Goal: Information Seeking & Learning: Learn about a topic

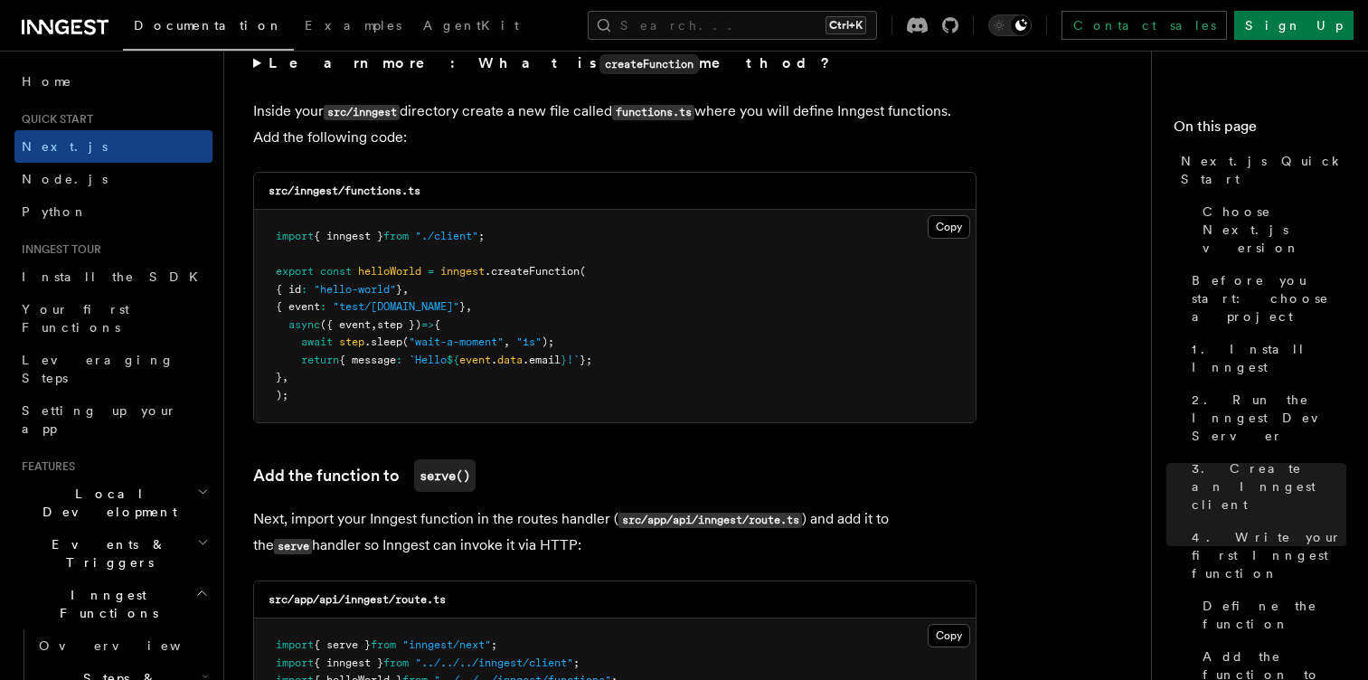
scroll to position [3181, 0]
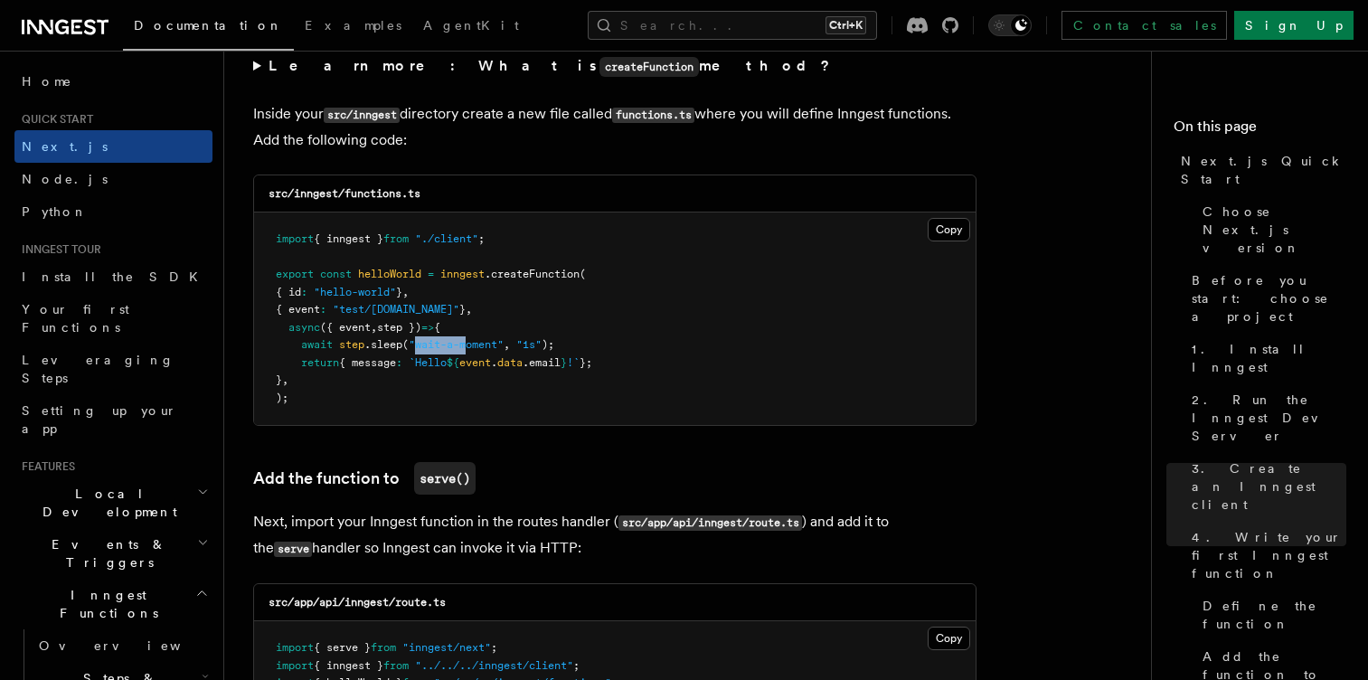
drag, startPoint x: 416, startPoint y: 350, endPoint x: 495, endPoint y: 347, distance: 78.7
click at [495, 347] on span ""wait-a-moment"" at bounding box center [456, 344] width 95 height 13
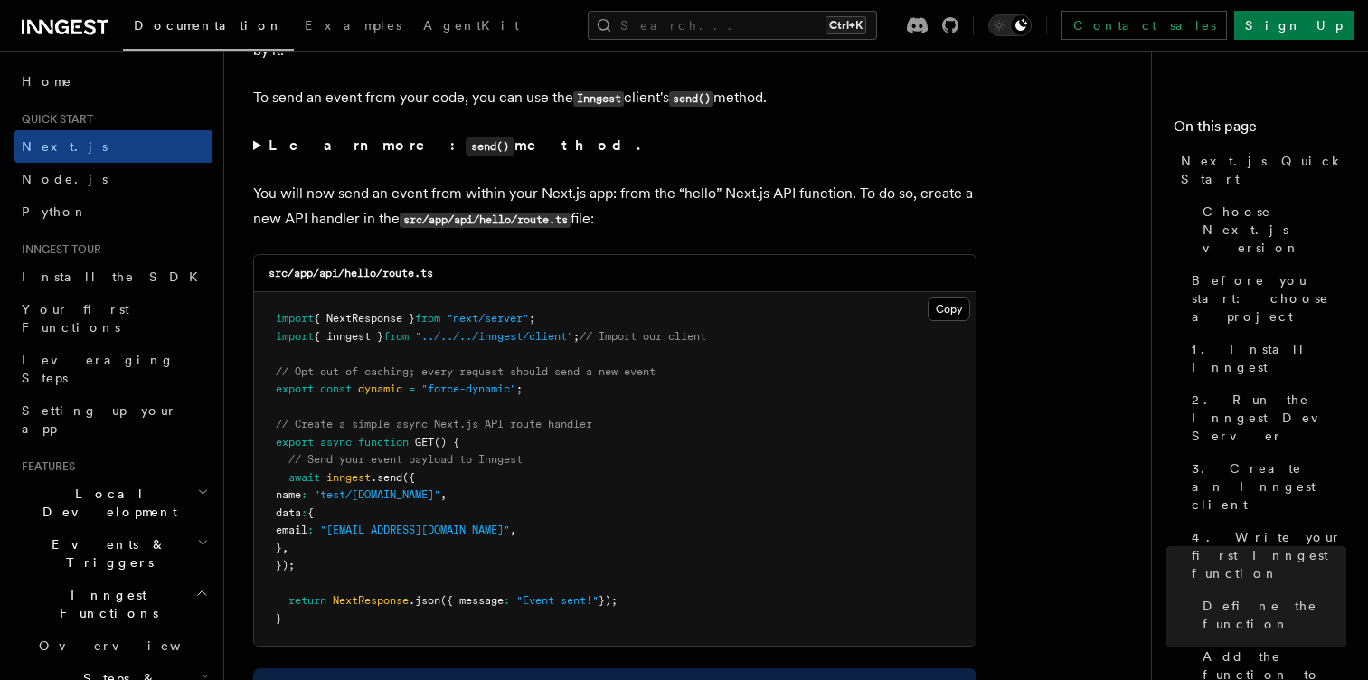
scroll to position [9536, 0]
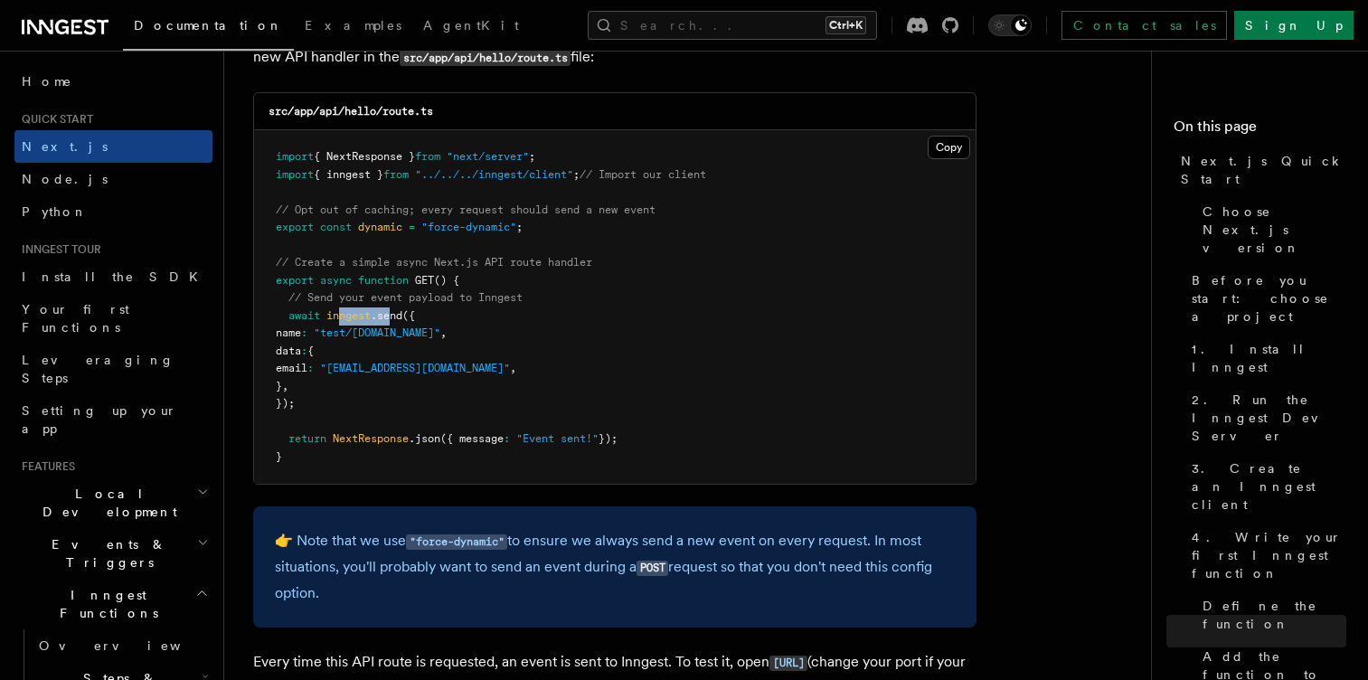
drag, startPoint x: 344, startPoint y: 307, endPoint x: 403, endPoint y: 317, distance: 60.5
click at [403, 317] on pre "import { NextResponse } from "next/server" ; import { inngest } from "../../../…" at bounding box center [615, 307] width 722 height 354
click at [402, 317] on span ".send" at bounding box center [387, 315] width 32 height 13
drag, startPoint x: 322, startPoint y: 343, endPoint x: 387, endPoint y: 378, distance: 74.1
click at [387, 378] on pre "import { NextResponse } from "next/server" ; import { inngest } from "../../../…" at bounding box center [615, 307] width 722 height 354
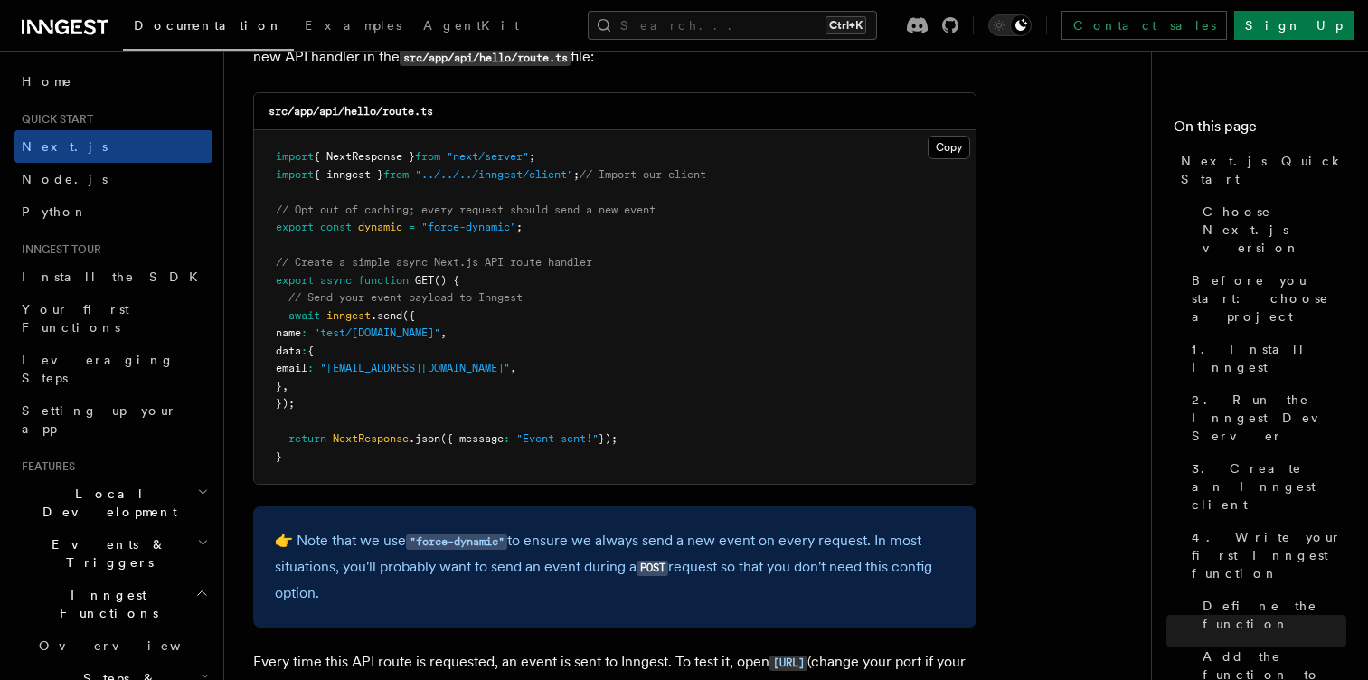
click at [387, 378] on pre "import { NextResponse } from "next/server" ; import { inngest } from "../../../…" at bounding box center [615, 307] width 722 height 354
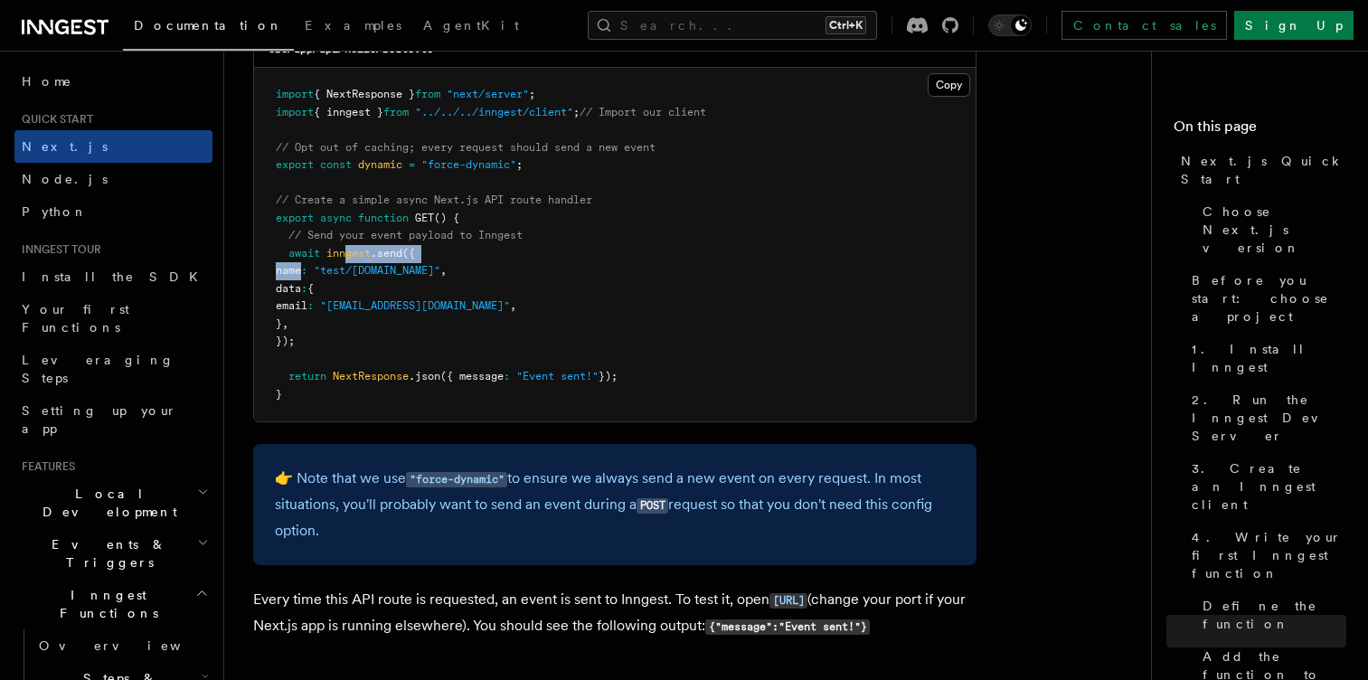
drag, startPoint x: 301, startPoint y: 269, endPoint x: 378, endPoint y: 237, distance: 83.1
click at [378, 237] on code "import { NextResponse } from "next/server" ; import { inngest } from "../../../…" at bounding box center [491, 244] width 431 height 313
click at [378, 237] on span "// Send your event payload to Inngest" at bounding box center [406, 235] width 234 height 13
drag, startPoint x: 325, startPoint y: 258, endPoint x: 398, endPoint y: 266, distance: 73.7
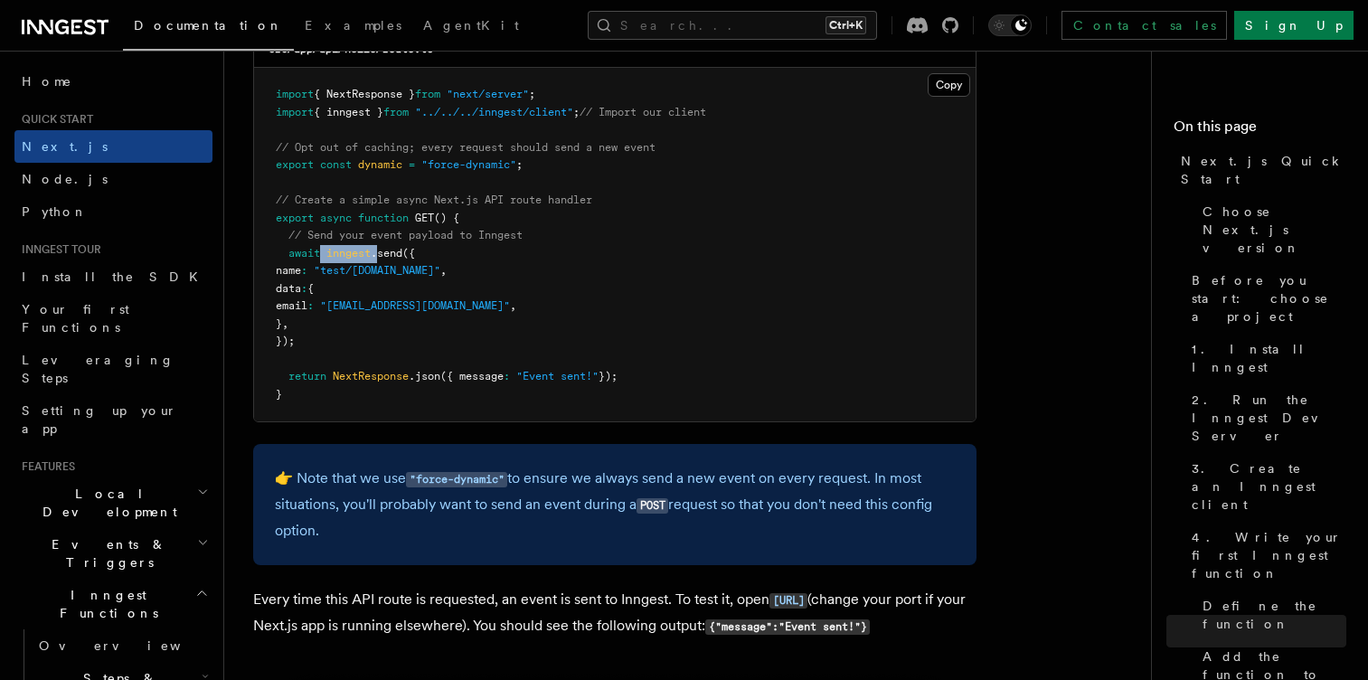
click at [398, 266] on code "import { NextResponse } from "next/server" ; import { inngest } from "../../../…" at bounding box center [491, 244] width 431 height 313
click at [398, 266] on span ""test/[DOMAIN_NAME]"" at bounding box center [377, 270] width 127 height 13
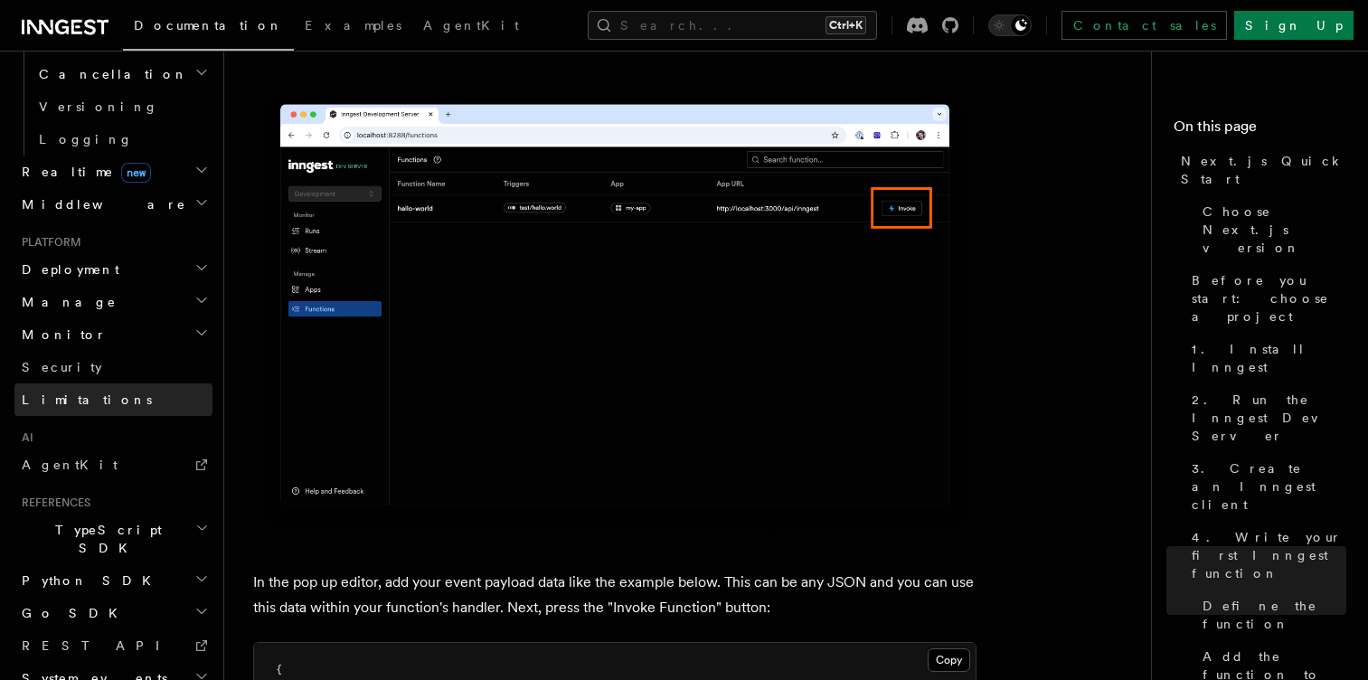
scroll to position [767, 0]
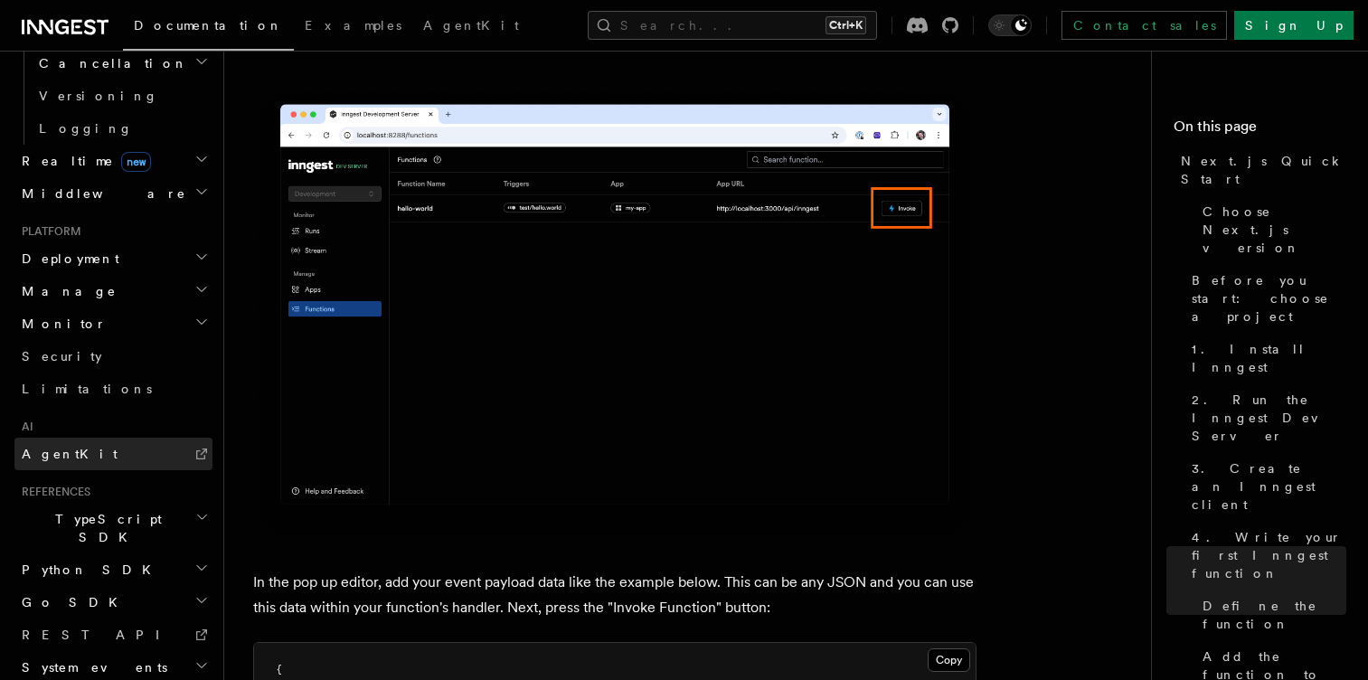
click at [91, 438] on link "AgentKit" at bounding box center [113, 454] width 198 height 33
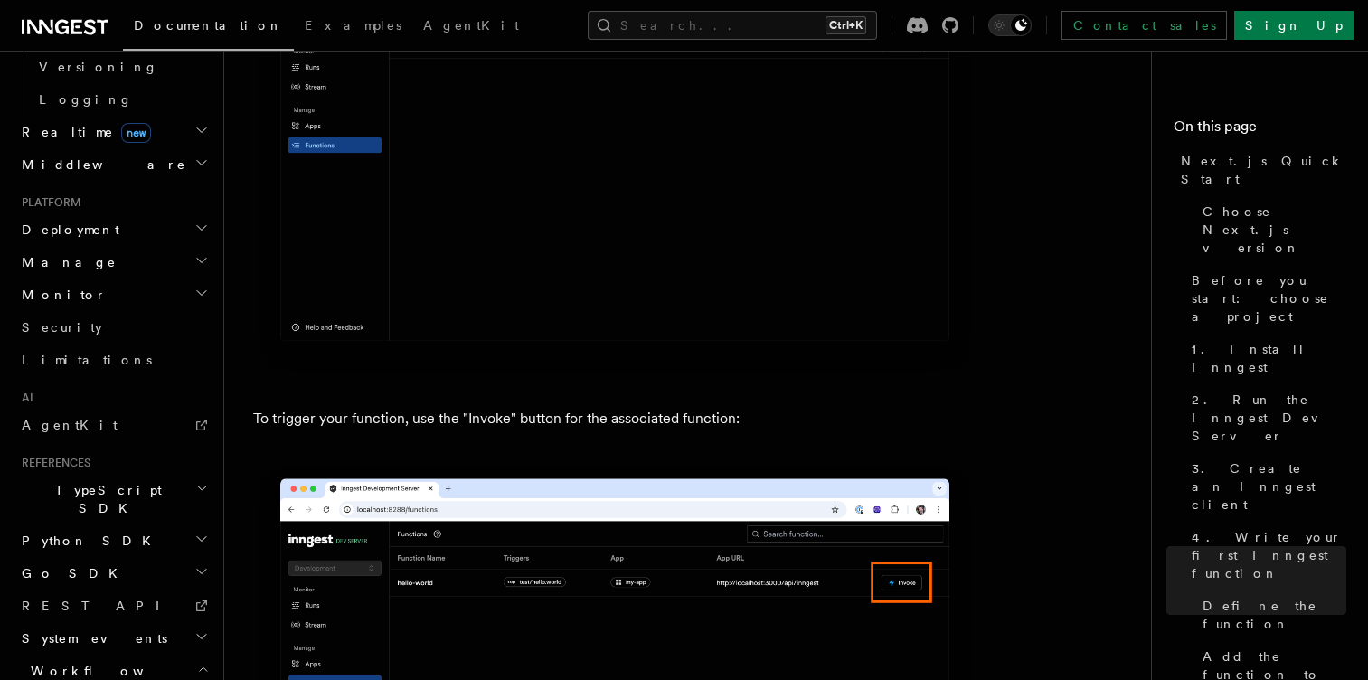
scroll to position [753, 0]
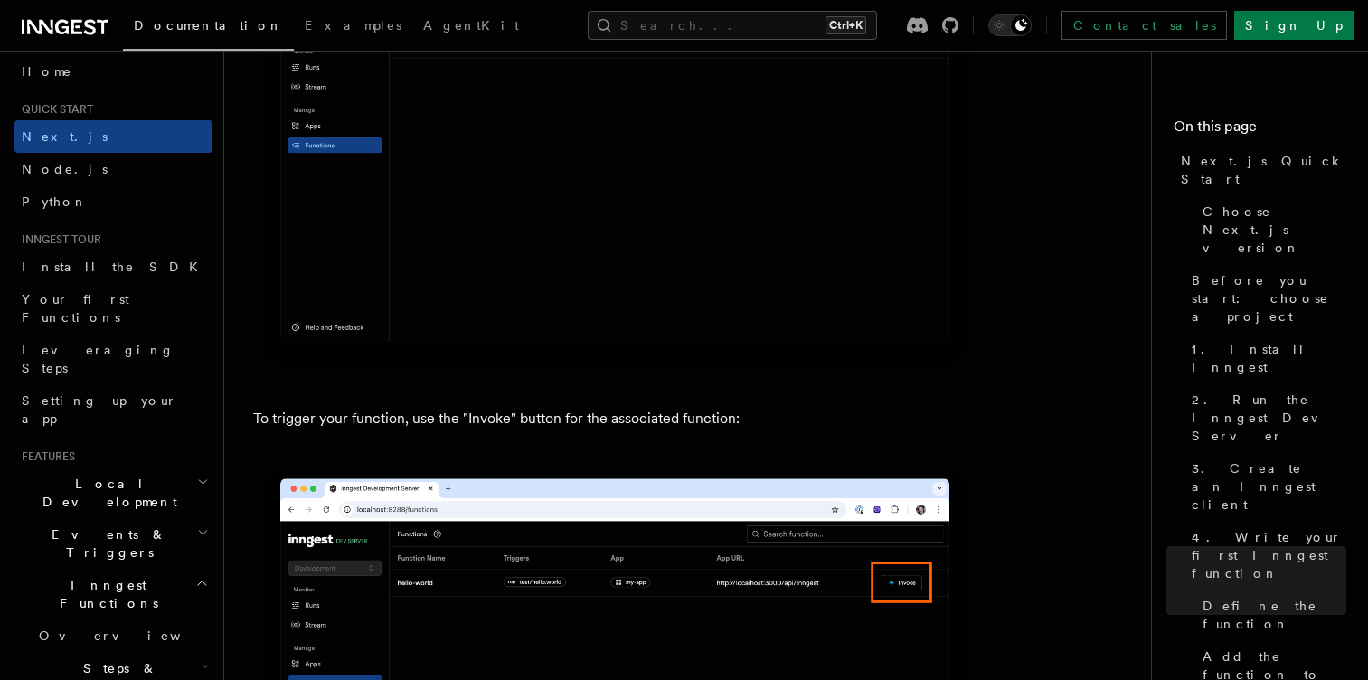
scroll to position [169, 0]
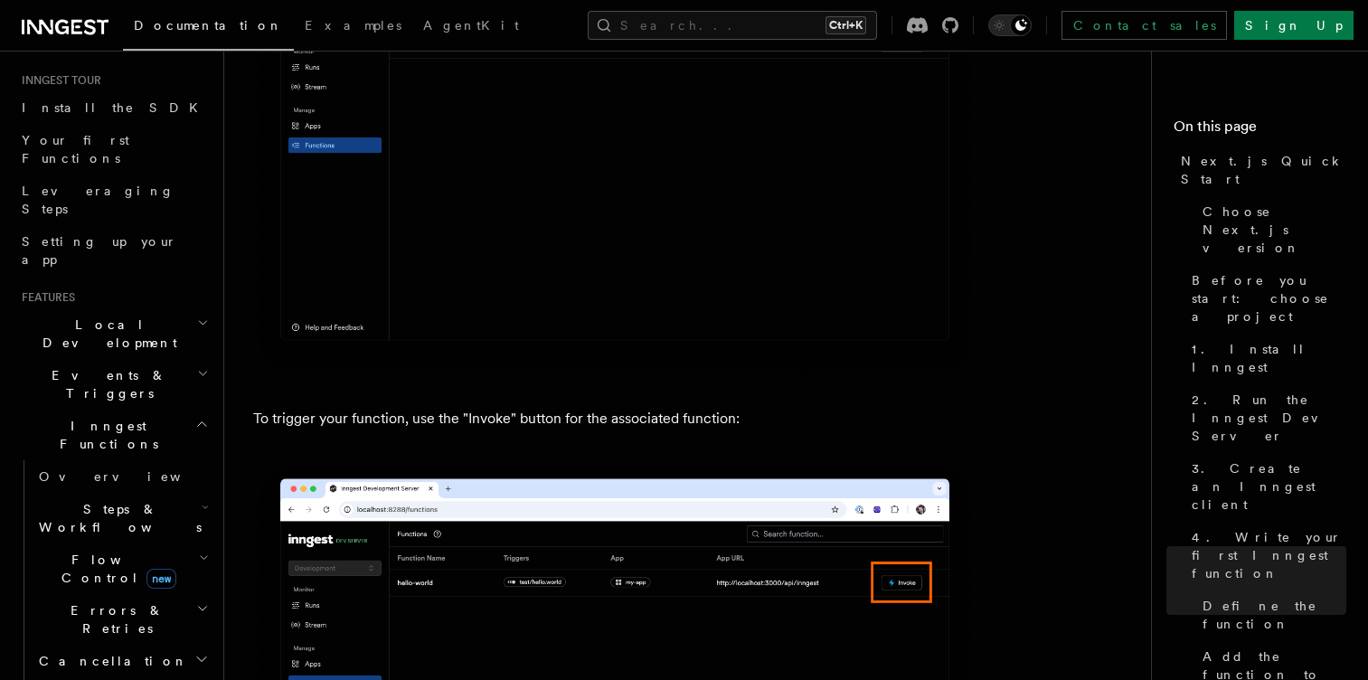
click at [202, 500] on icon "button" at bounding box center [205, 507] width 7 height 14
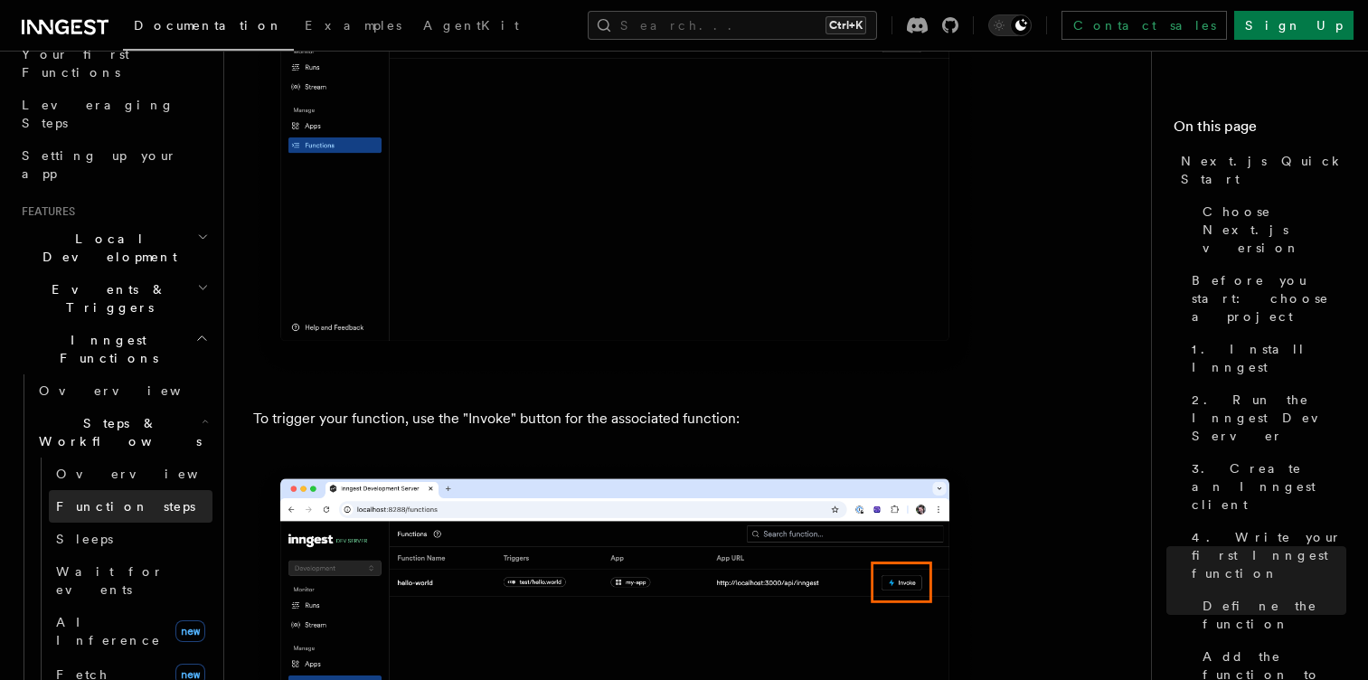
scroll to position [247, 0]
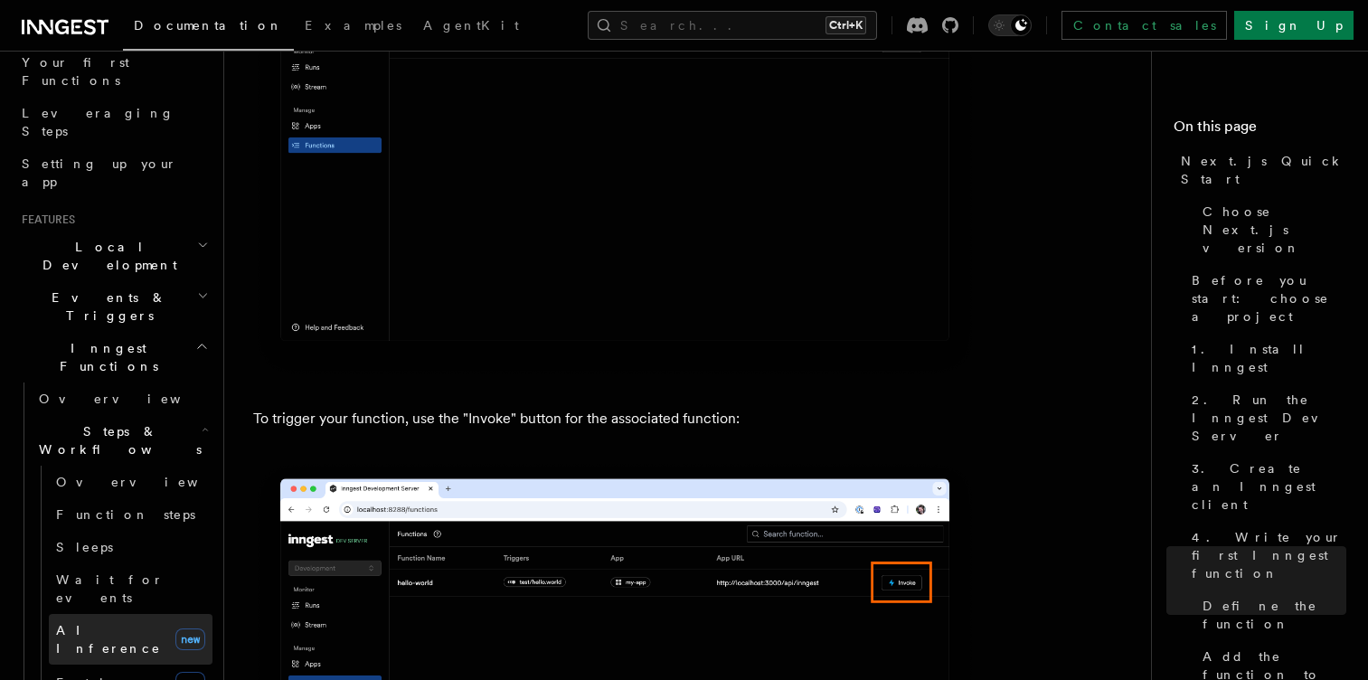
click at [78, 623] on span "AI Inference" at bounding box center [108, 639] width 105 height 33
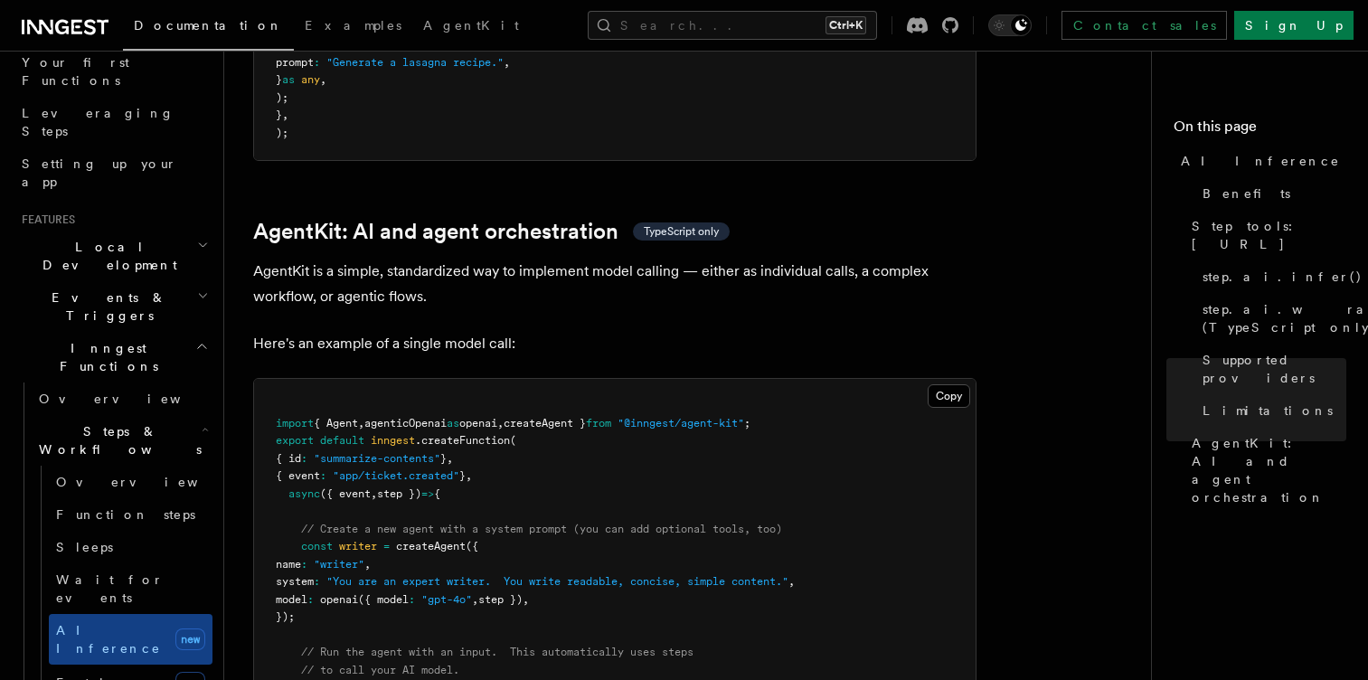
scroll to position [5186, 0]
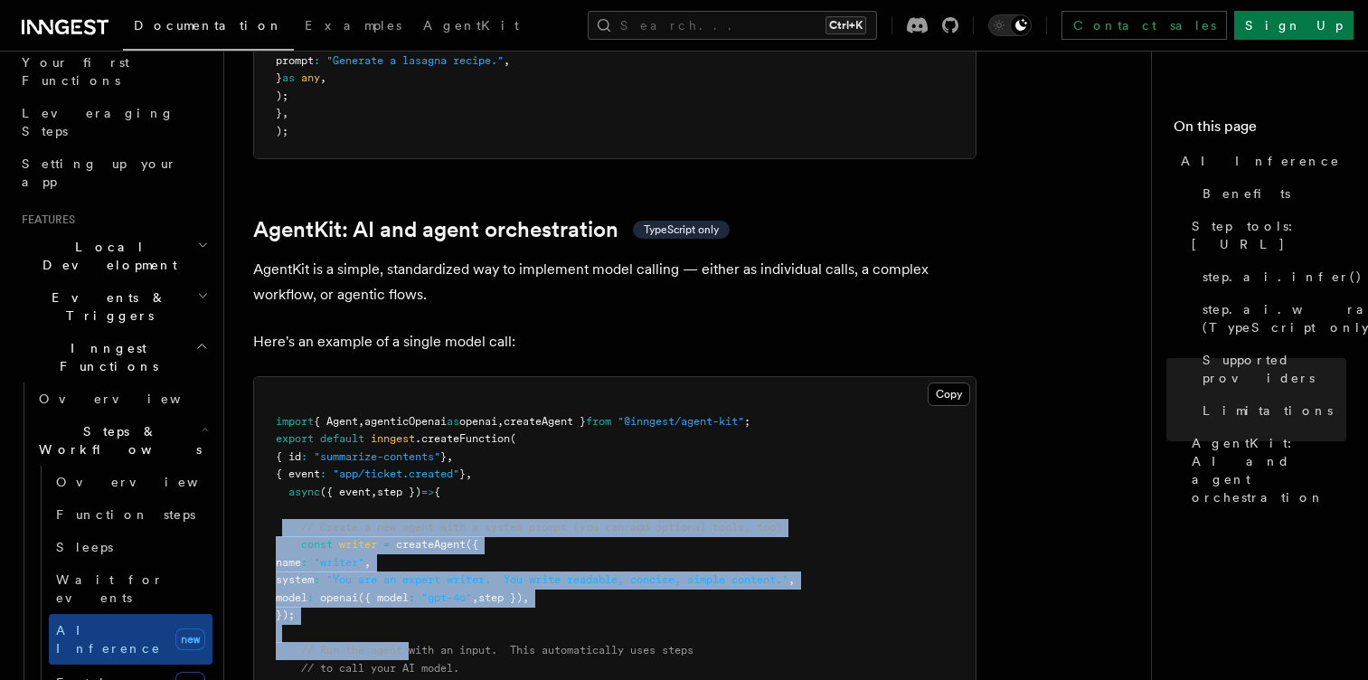
drag, startPoint x: 282, startPoint y: 437, endPoint x: 412, endPoint y: 585, distance: 196.8
click at [412, 585] on code "import { Agent , agenticOpenai as openai , createAgent } from "@inngest/agent-k…" at bounding box center [535, 571] width 519 height 313
click at [412, 662] on span "// to call your AI model." at bounding box center [380, 668] width 158 height 13
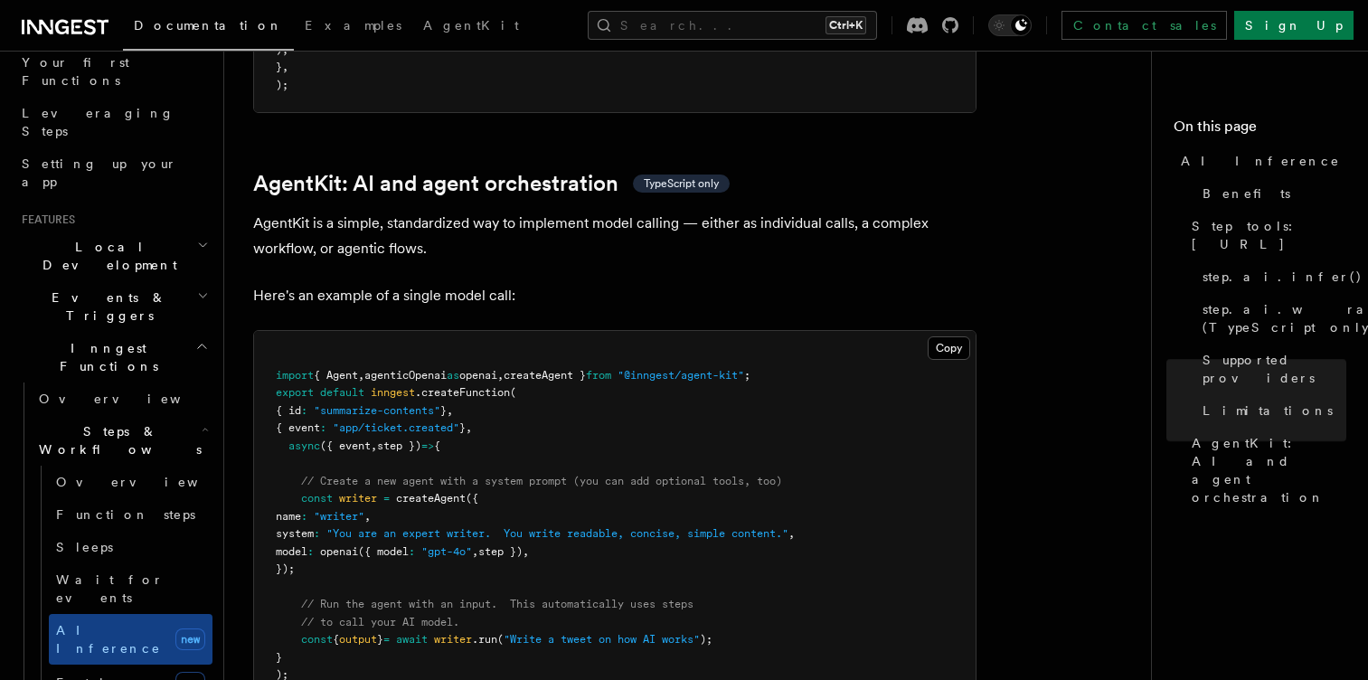
scroll to position [5238, 0]
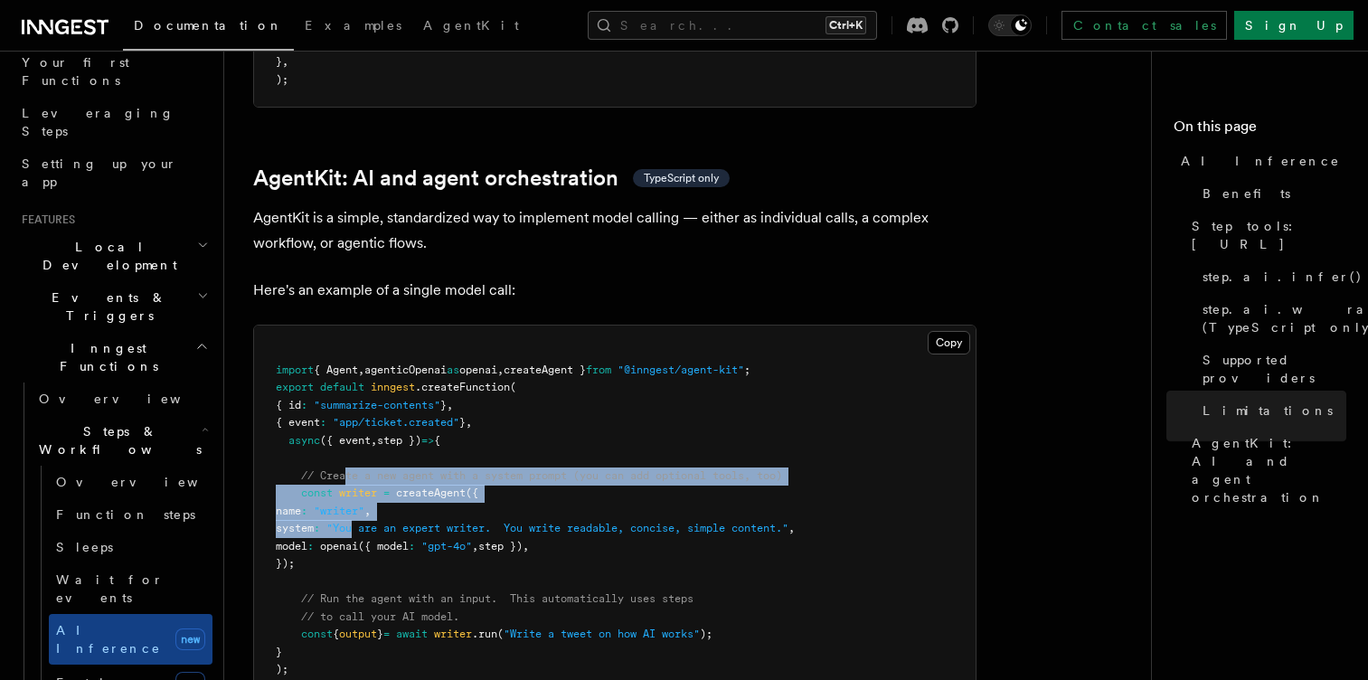
drag, startPoint x: 345, startPoint y: 392, endPoint x: 444, endPoint y: 516, distance: 158.9
click at [444, 516] on code "import { Agent , agenticOpenai as openai , createAgent } from "@inngest/agent-k…" at bounding box center [535, 520] width 519 height 313
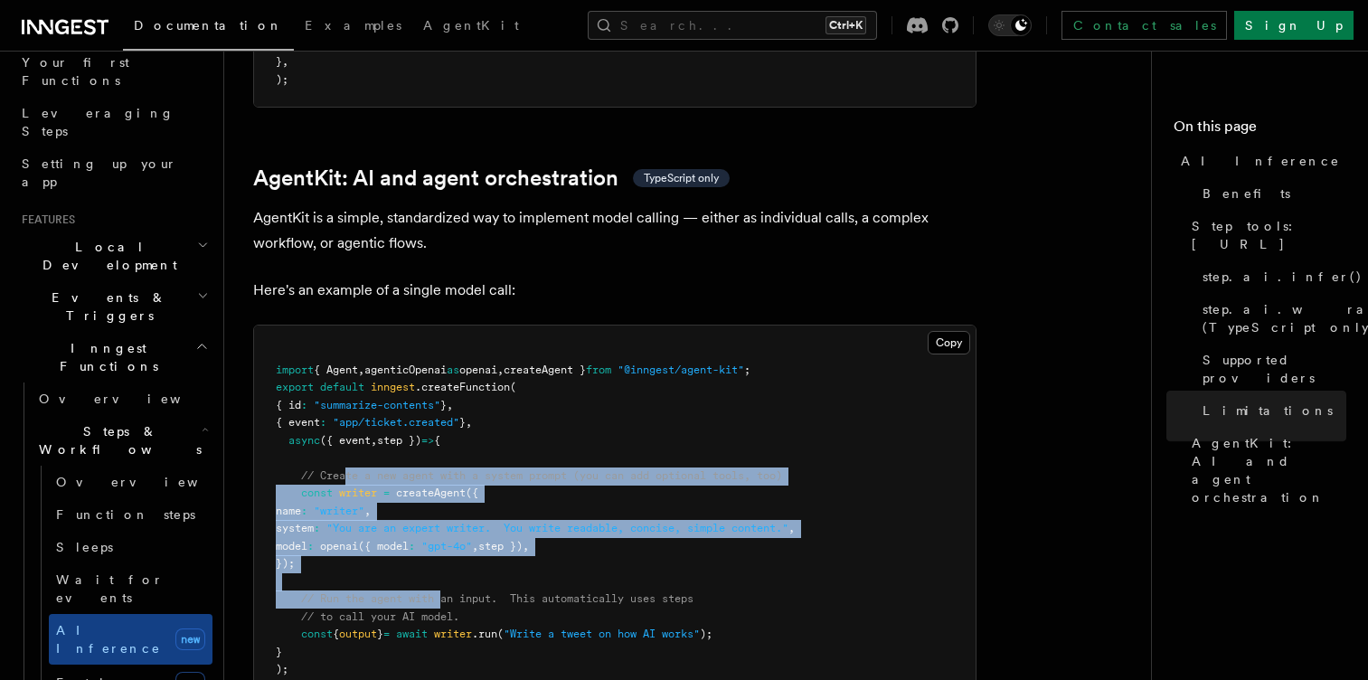
click at [444, 592] on span "// Run the agent with an input. This automatically uses steps" at bounding box center [497, 598] width 393 height 13
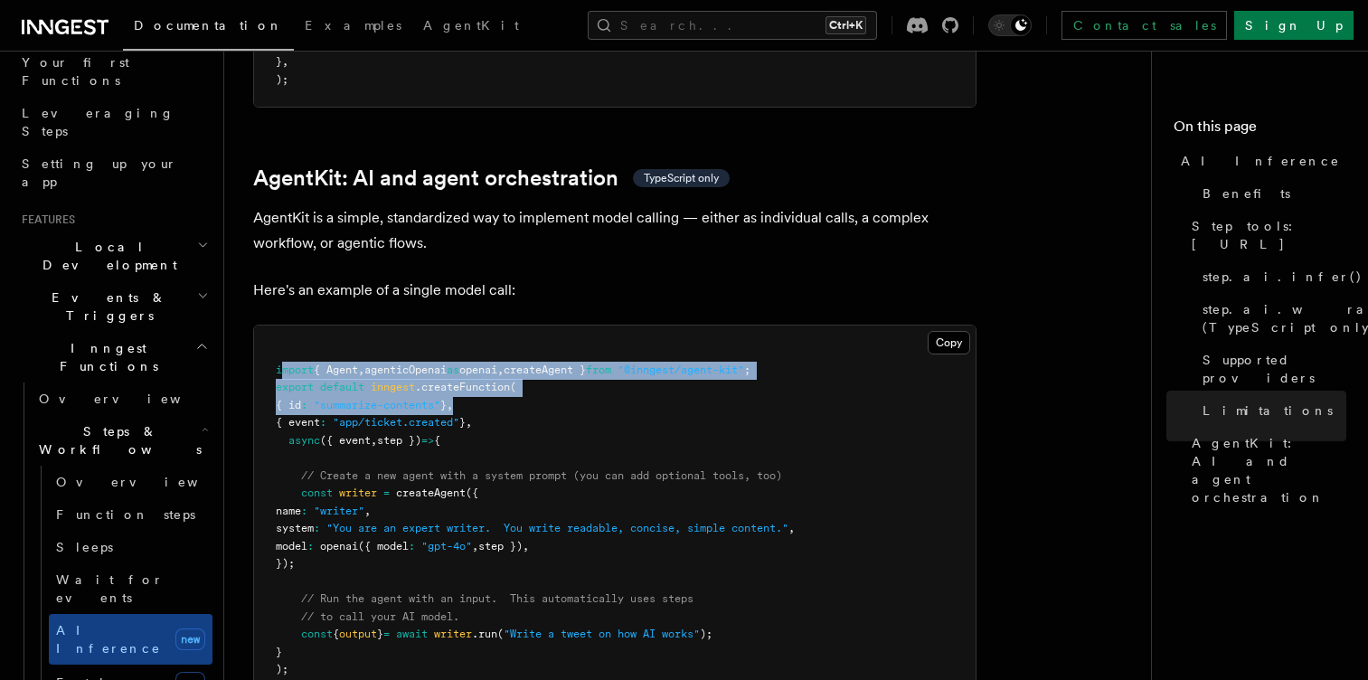
drag, startPoint x: 279, startPoint y: 291, endPoint x: 811, endPoint y: 323, distance: 532.8
click at [811, 326] on pre "import { Agent , agenticOpenai as openai , createAgent } from "@inngest/agent-k…" at bounding box center [615, 520] width 722 height 389
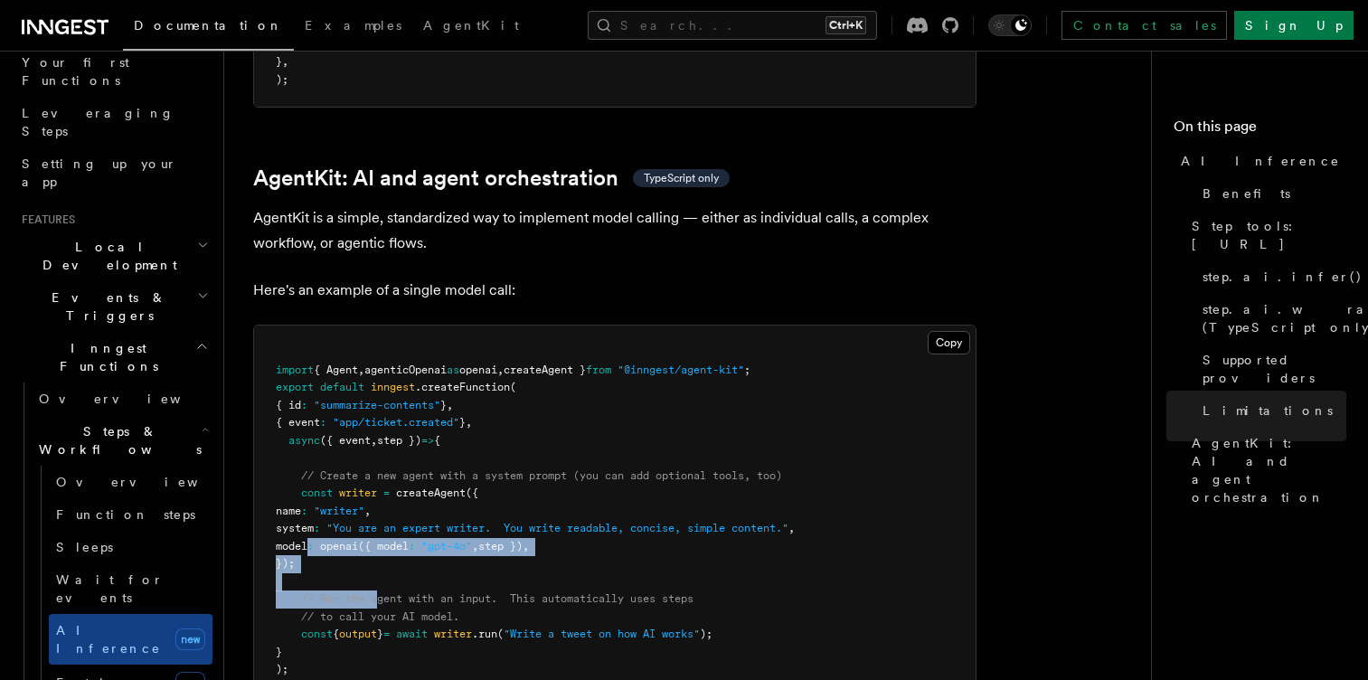
drag, startPoint x: 306, startPoint y: 459, endPoint x: 407, endPoint y: 526, distance: 121.4
click at [407, 526] on code "import { Agent , agenticOpenai as openai , createAgent } from "@inngest/agent-k…" at bounding box center [535, 520] width 519 height 313
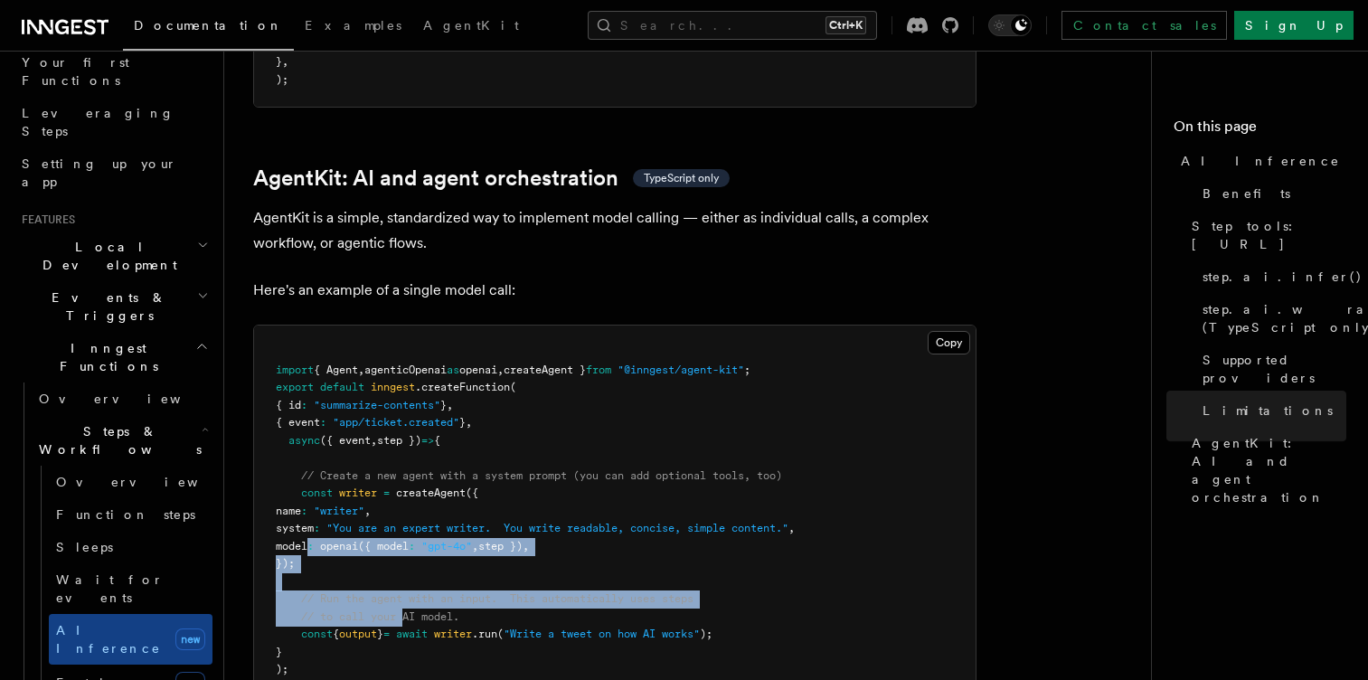
click at [407, 611] on span "// to call your AI model." at bounding box center [380, 617] width 158 height 13
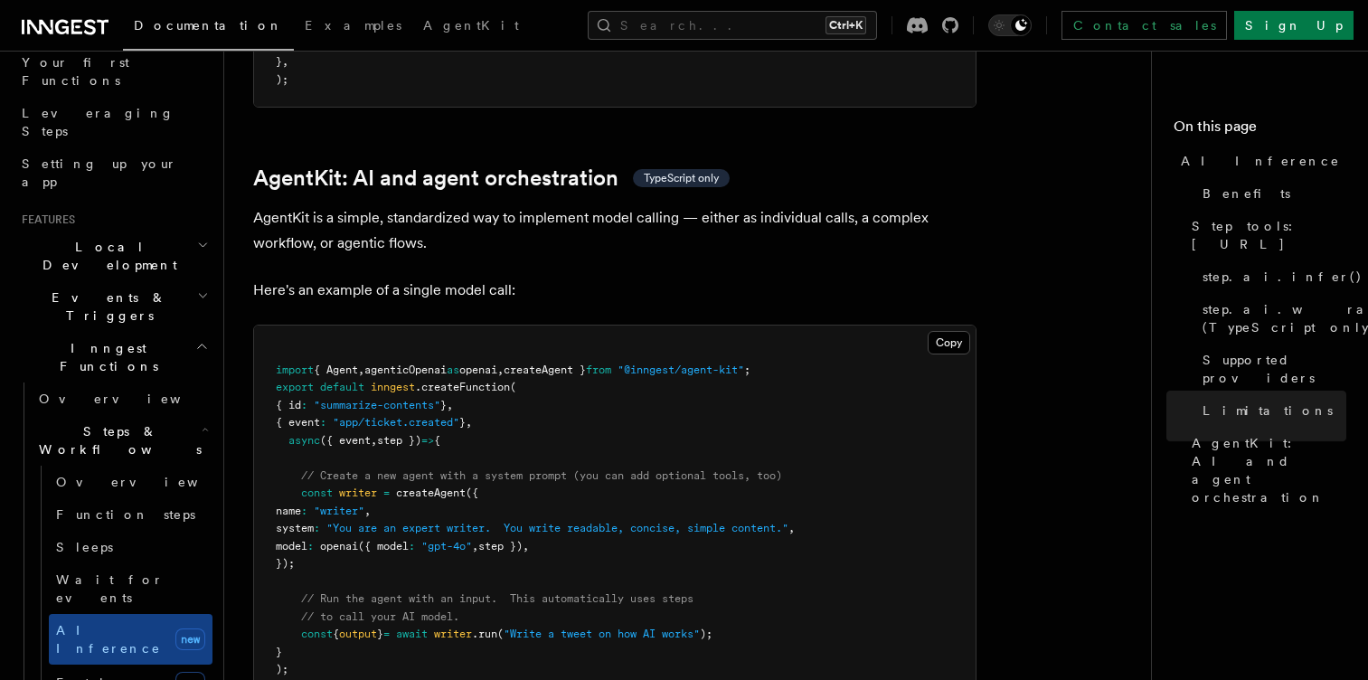
click at [332, 487] on span "const" at bounding box center [317, 493] width 32 height 13
click at [365, 505] on span ""writer"" at bounding box center [339, 511] width 51 height 13
click at [358, 540] on span "openai" at bounding box center [339, 546] width 38 height 13
